Goal: Information Seeking & Learning: Learn about a topic

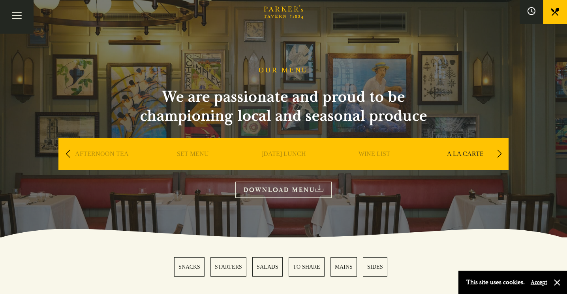
click at [466, 152] on link "A LA CARTE" at bounding box center [465, 166] width 37 height 32
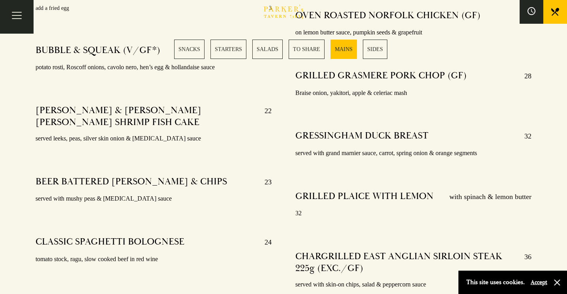
scroll to position [1571, 0]
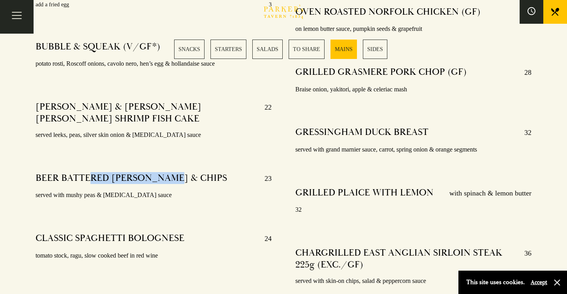
drag, startPoint x: 91, startPoint y: 154, endPoint x: 179, endPoint y: 154, distance: 88.1
click at [179, 172] on h4 "BEER BATTERED [PERSON_NAME] & CHIPS" at bounding box center [132, 178] width 192 height 13
click at [226, 226] on div "CLASSIC SPAGHETTI BOLOGNESE 24 tomato stock, ragu, slow cooked beef in red wine" at bounding box center [154, 246] width 236 height 40
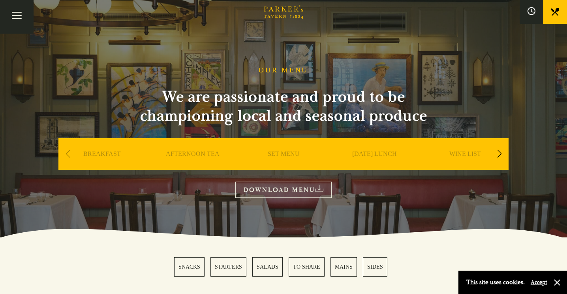
scroll to position [0, 0]
